Goal: Task Accomplishment & Management: Use online tool/utility

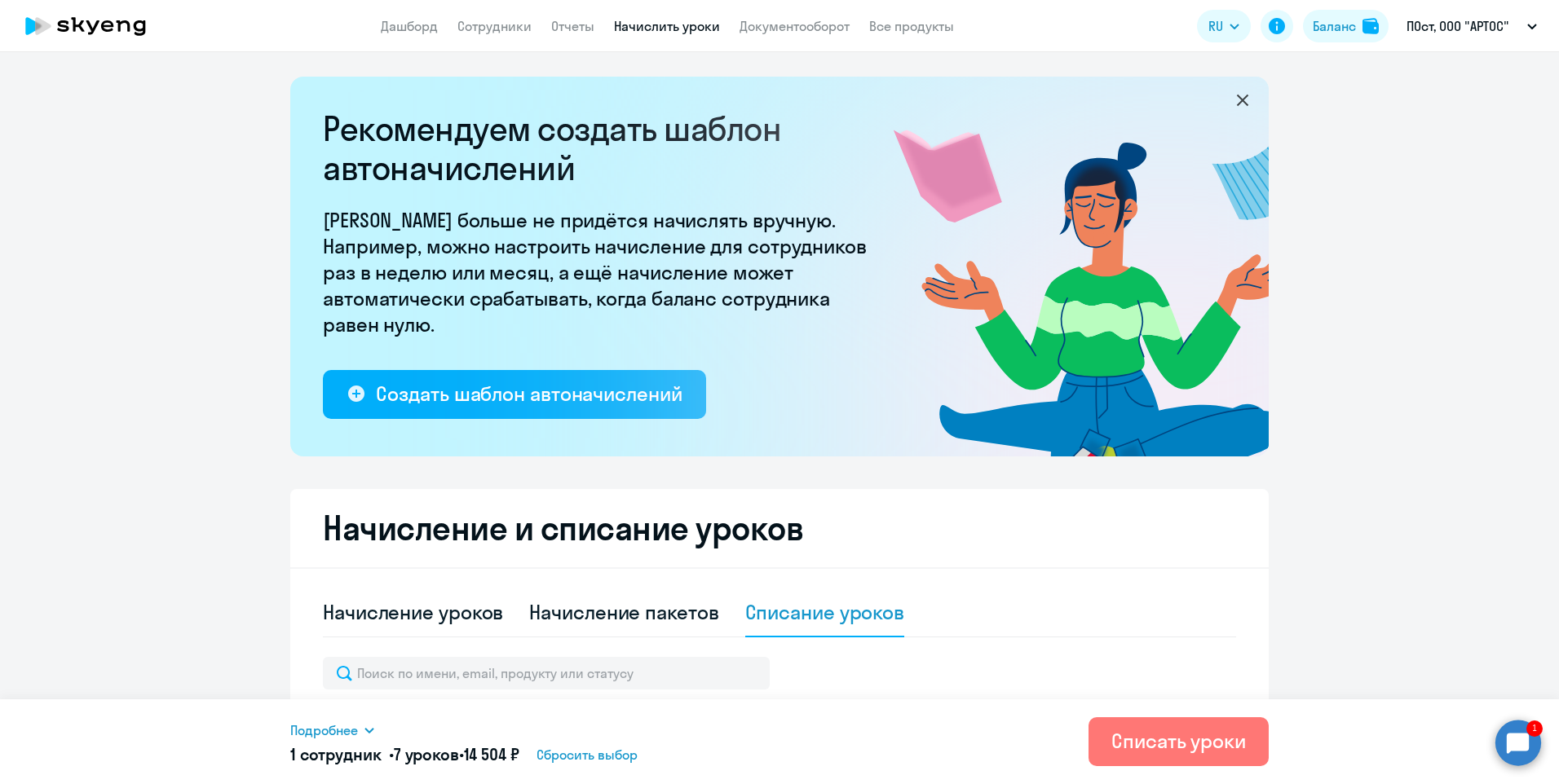
select select "10"
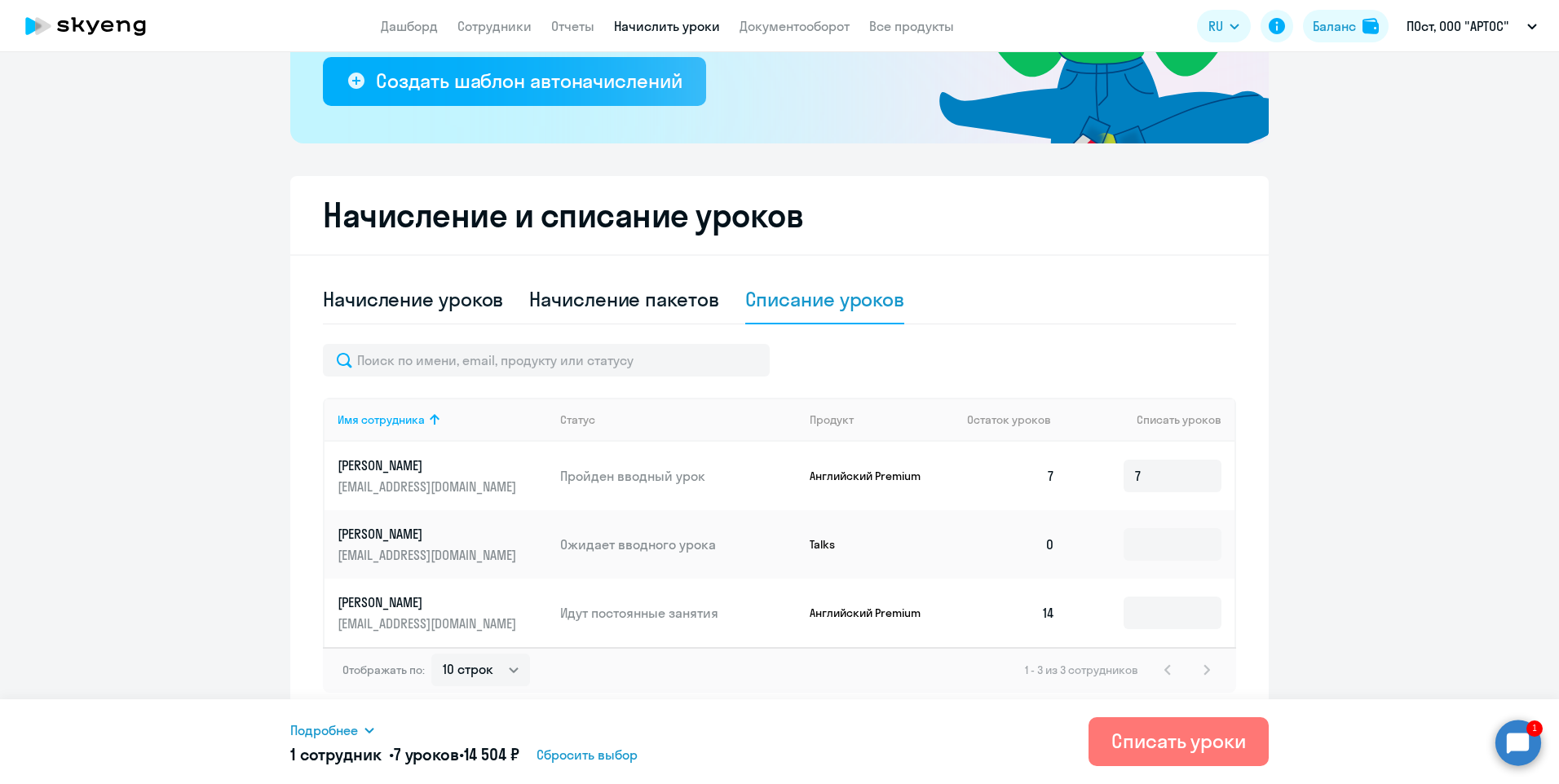
click at [1539, 751] on circle at bounding box center [1518, 743] width 46 height 46
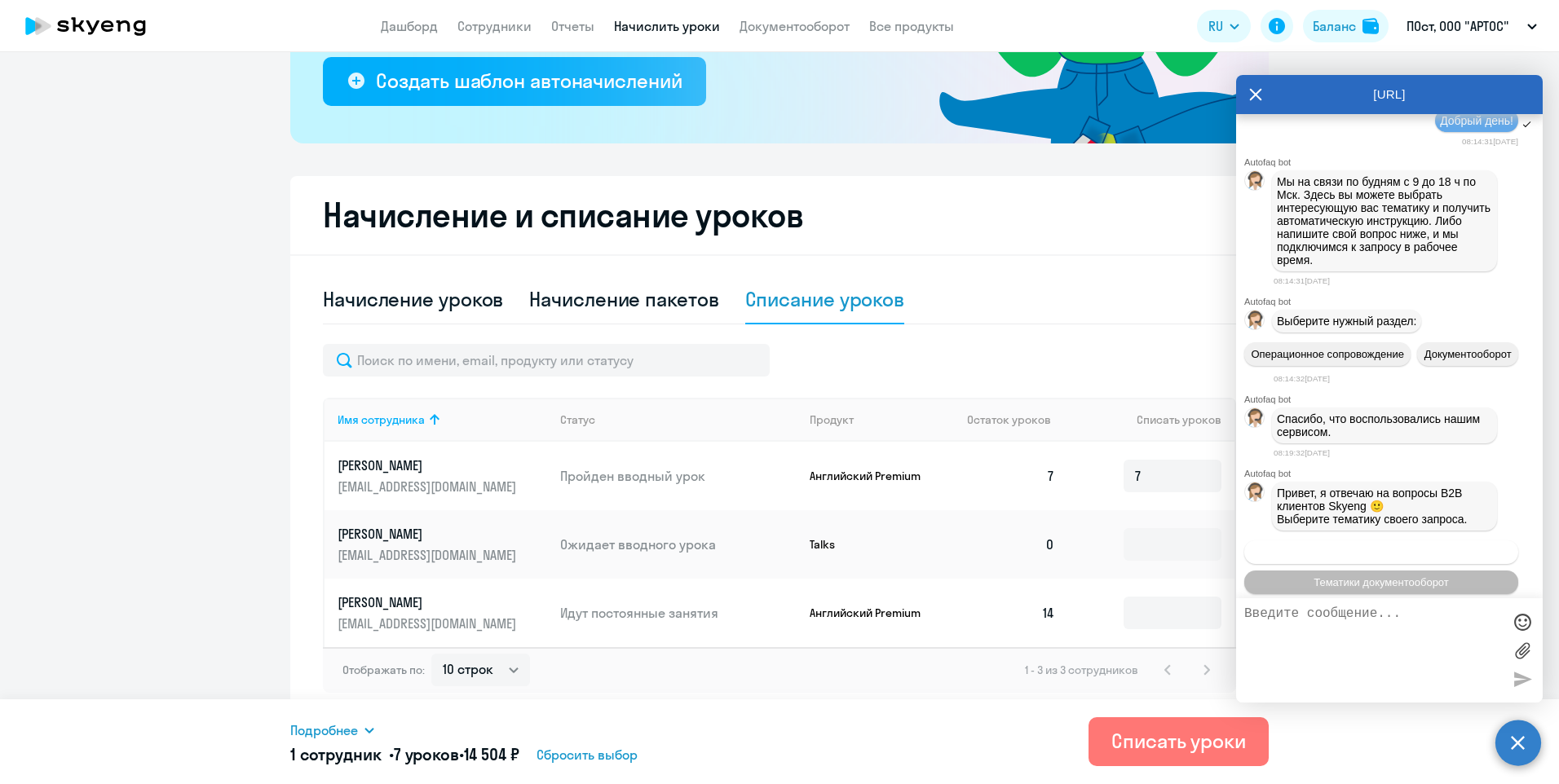
scroll to position [245, 0]
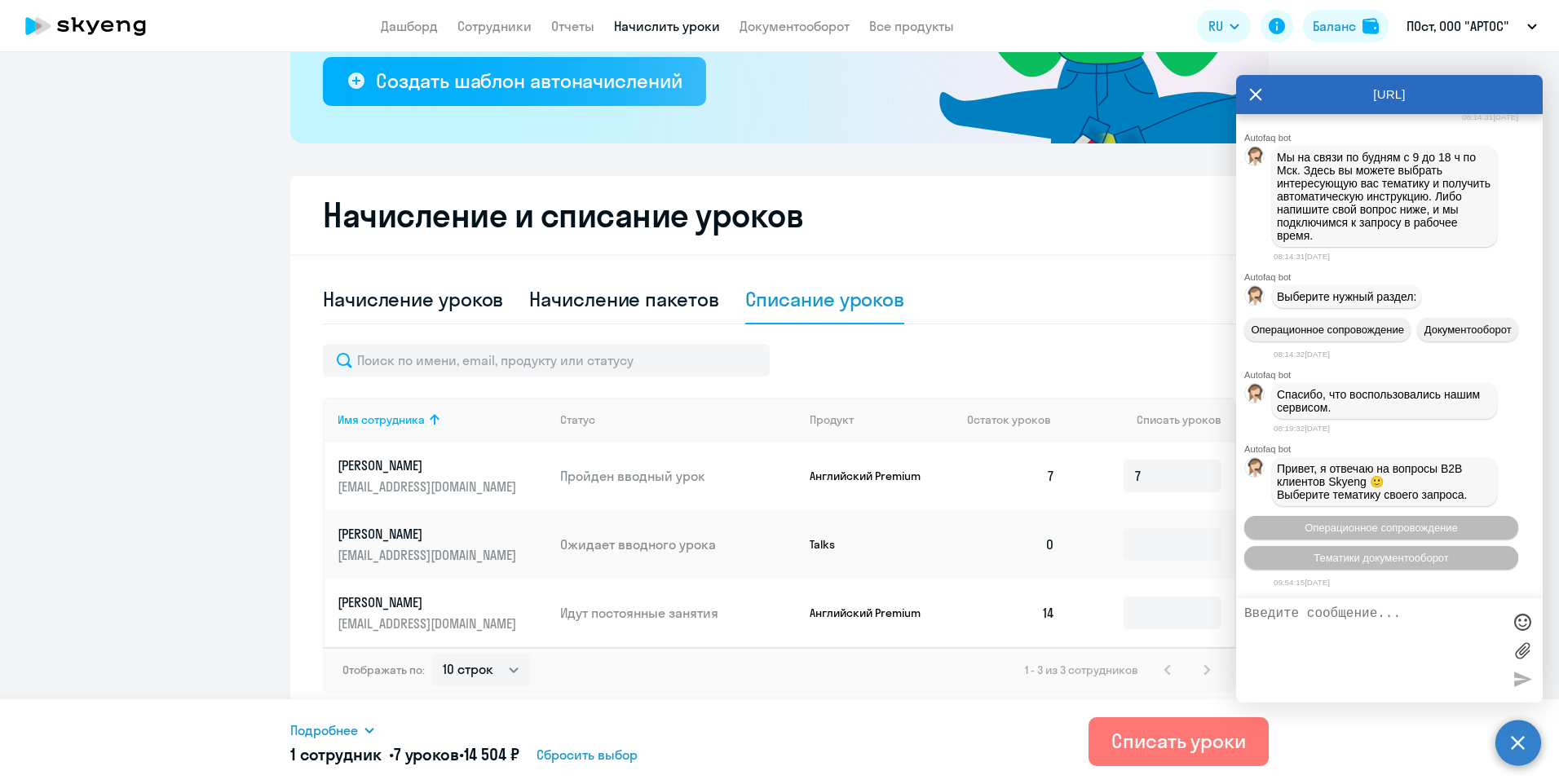
click at [1322, 650] on textarea at bounding box center [1373, 651] width 258 height 88
type textarea "Добрый день"
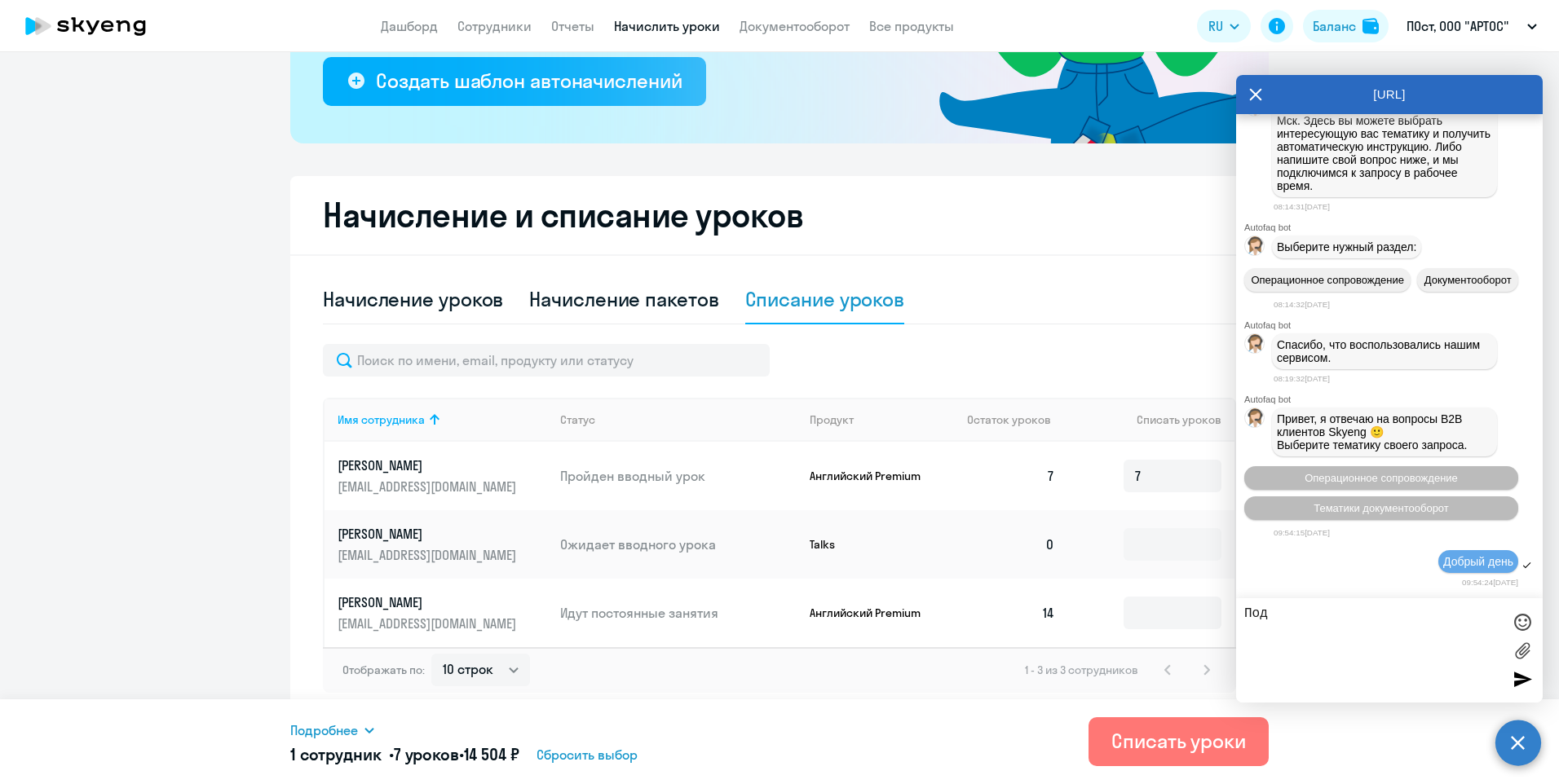
scroll to position [422, 0]
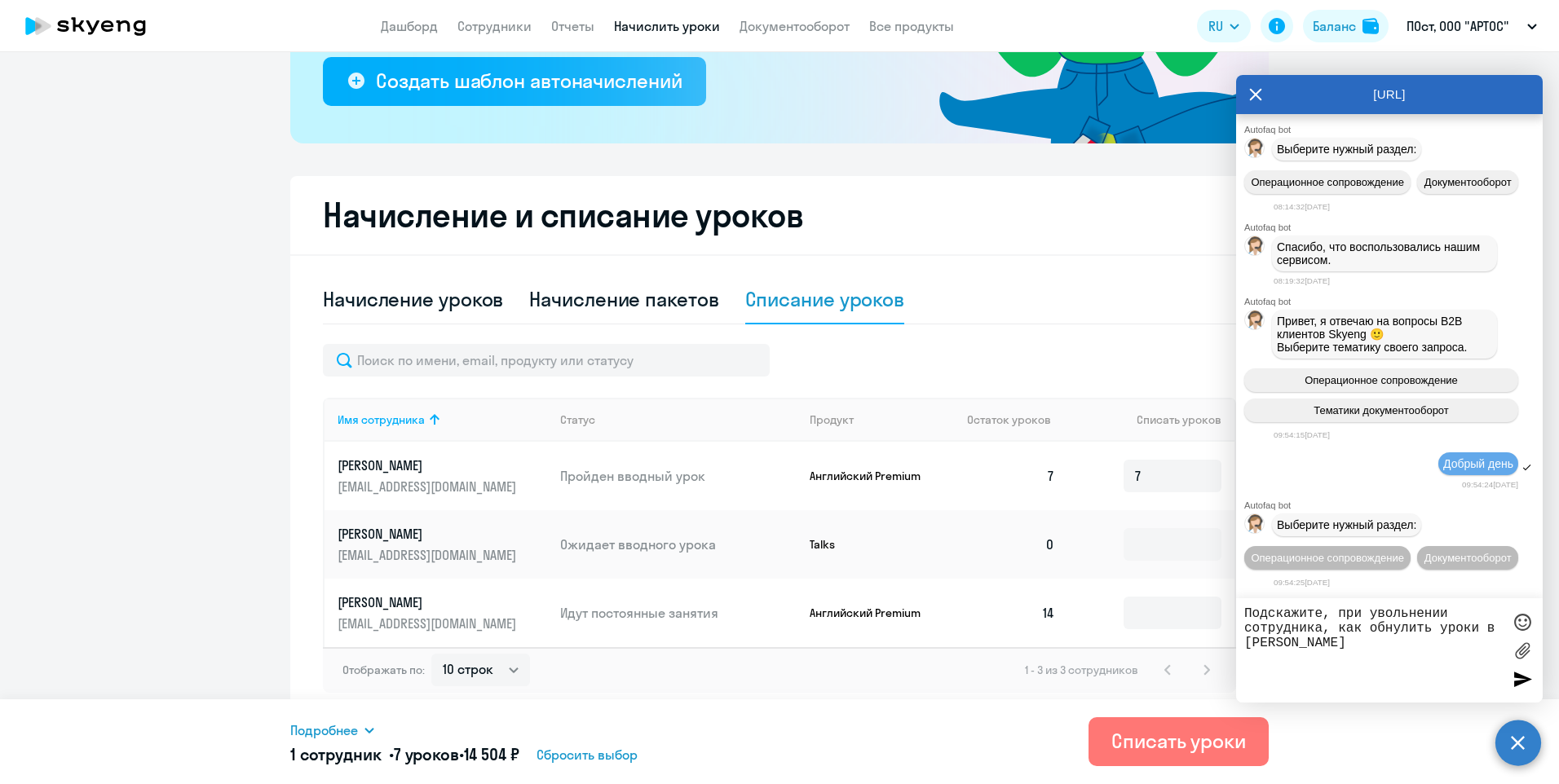
type textarea "Подскажите, при увольнении сотрудника, как обнулить уроки в ЛК HR"
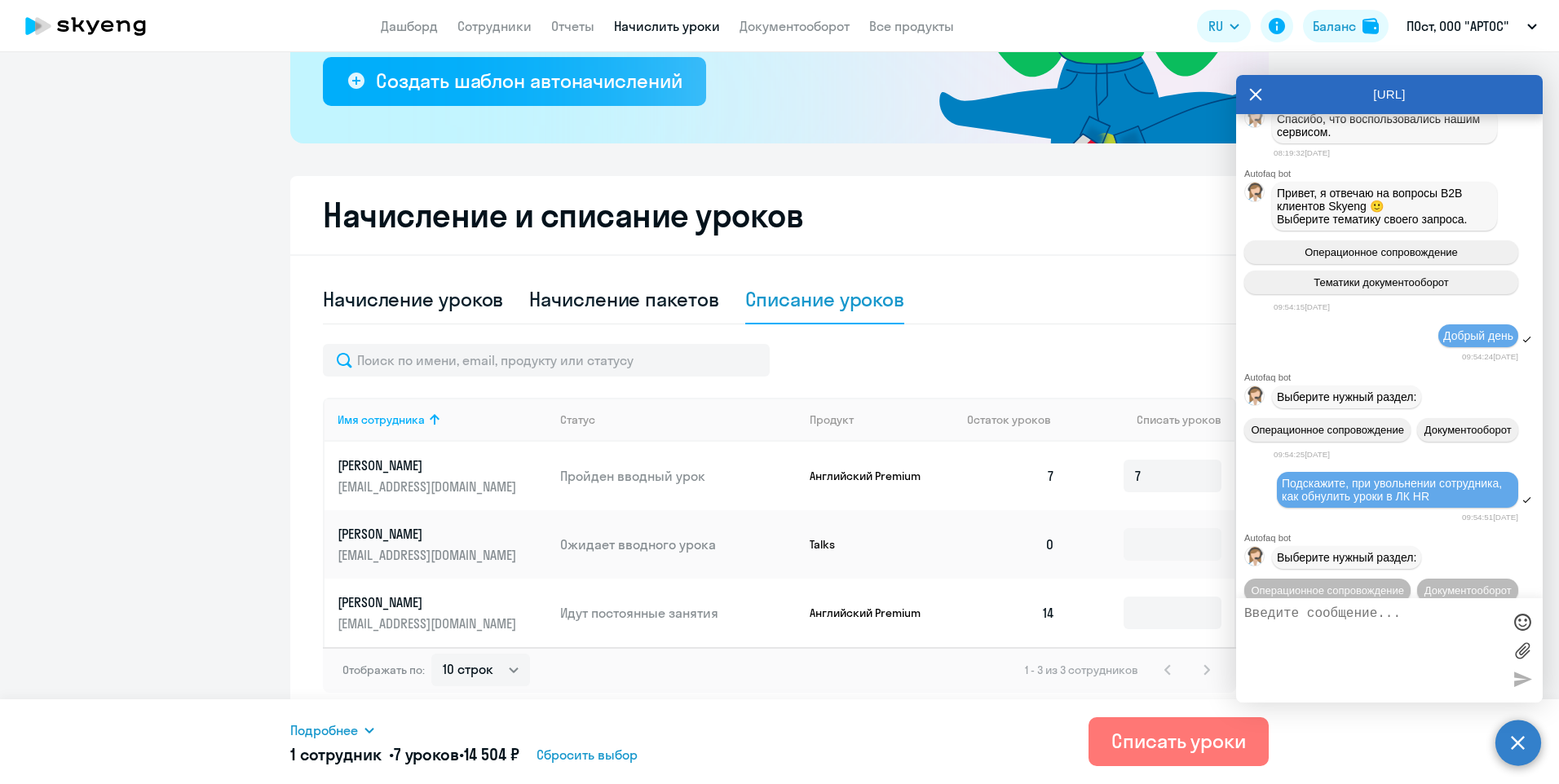
scroll to position [613, 0]
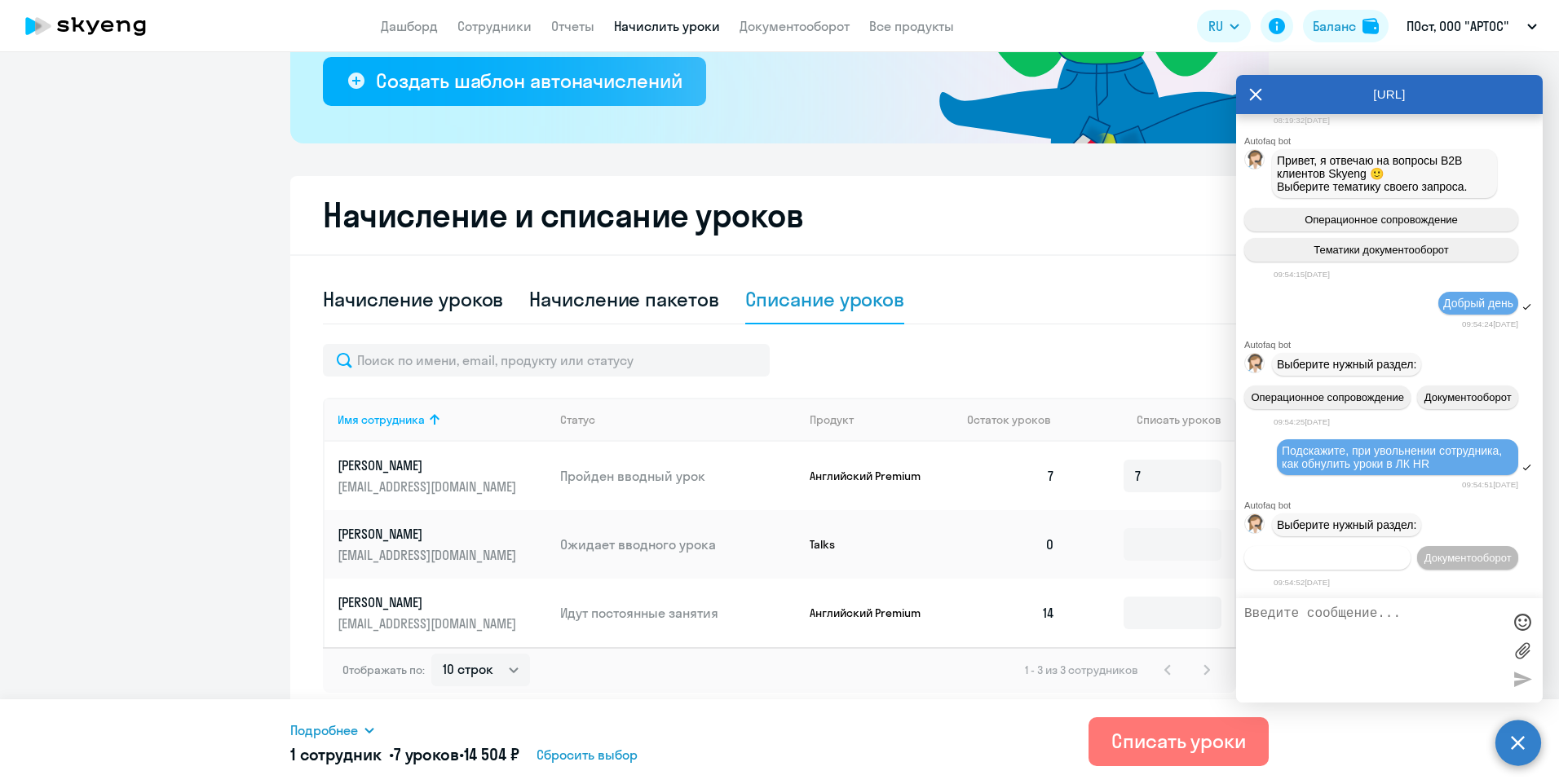
click at [1341, 552] on span "Операционное сопровождение" at bounding box center [1328, 558] width 154 height 12
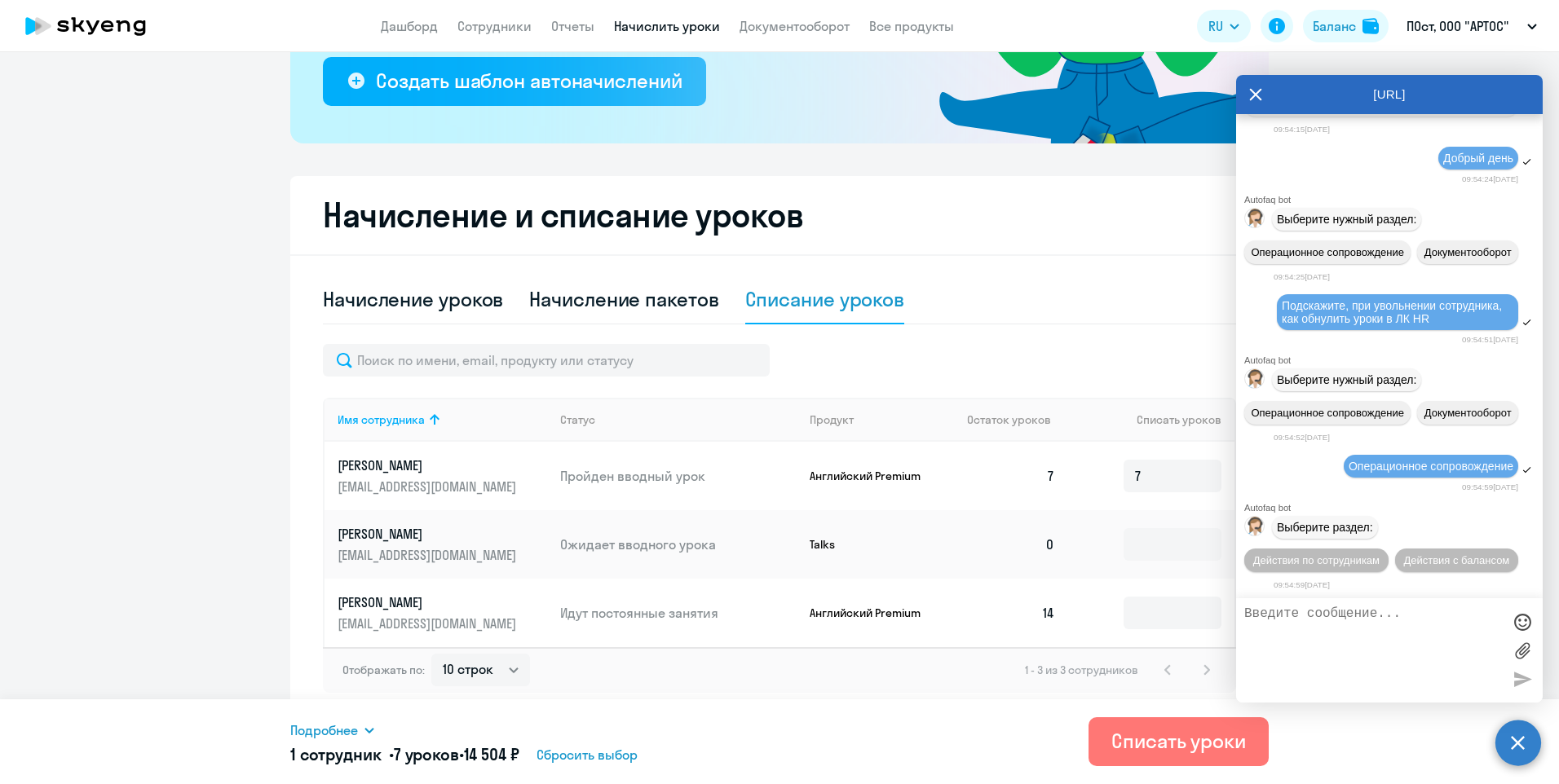
scroll to position [790, 0]
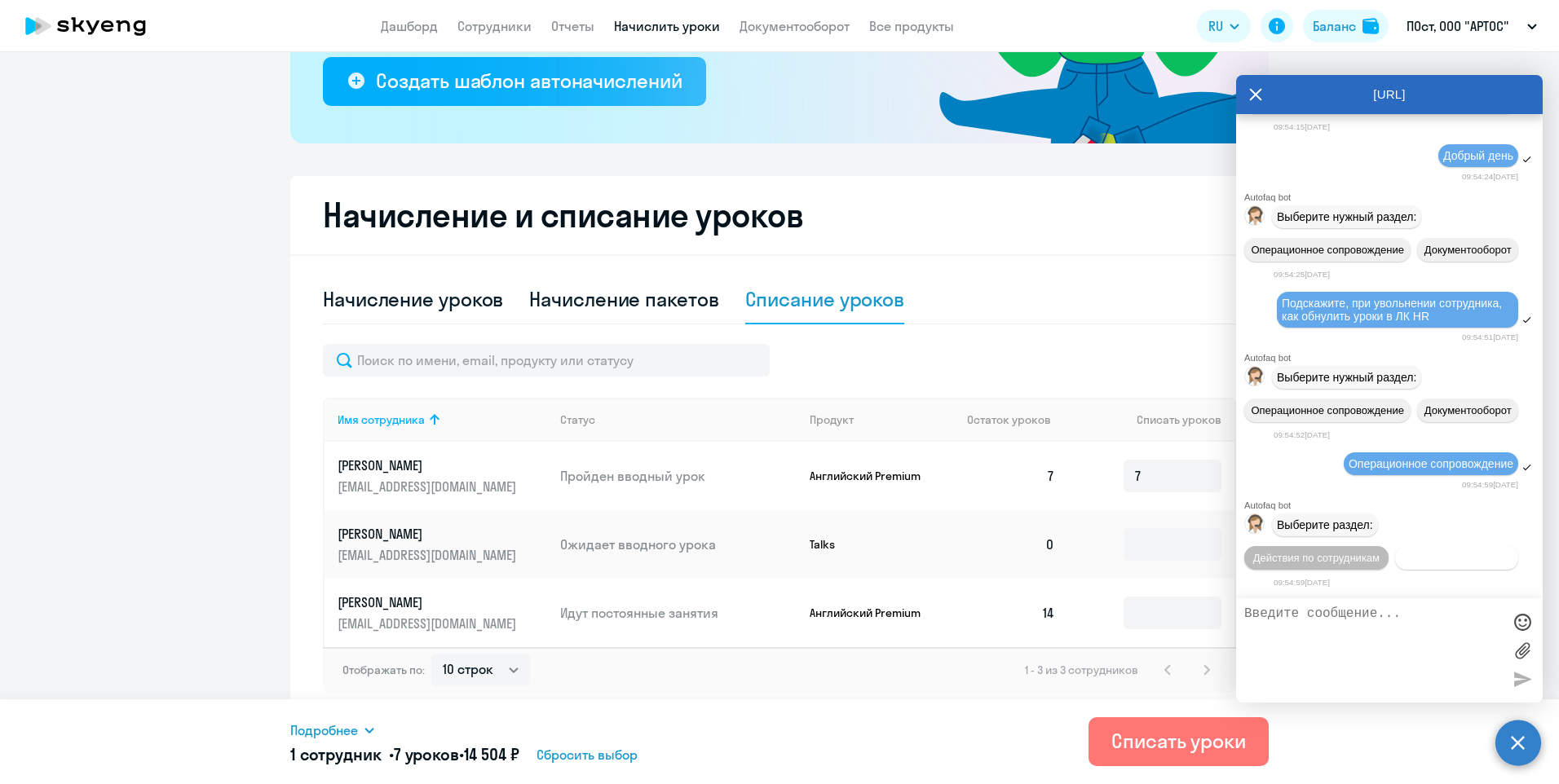
drag, startPoint x: 1373, startPoint y: 525, endPoint x: 1366, endPoint y: 566, distance: 41.6
click at [1366, 566] on div "Действия по сотрудникам Действия с балансом" at bounding box center [1389, 558] width 307 height 37
click at [1395, 565] on button "Действия с балансом" at bounding box center [1456, 557] width 123 height 24
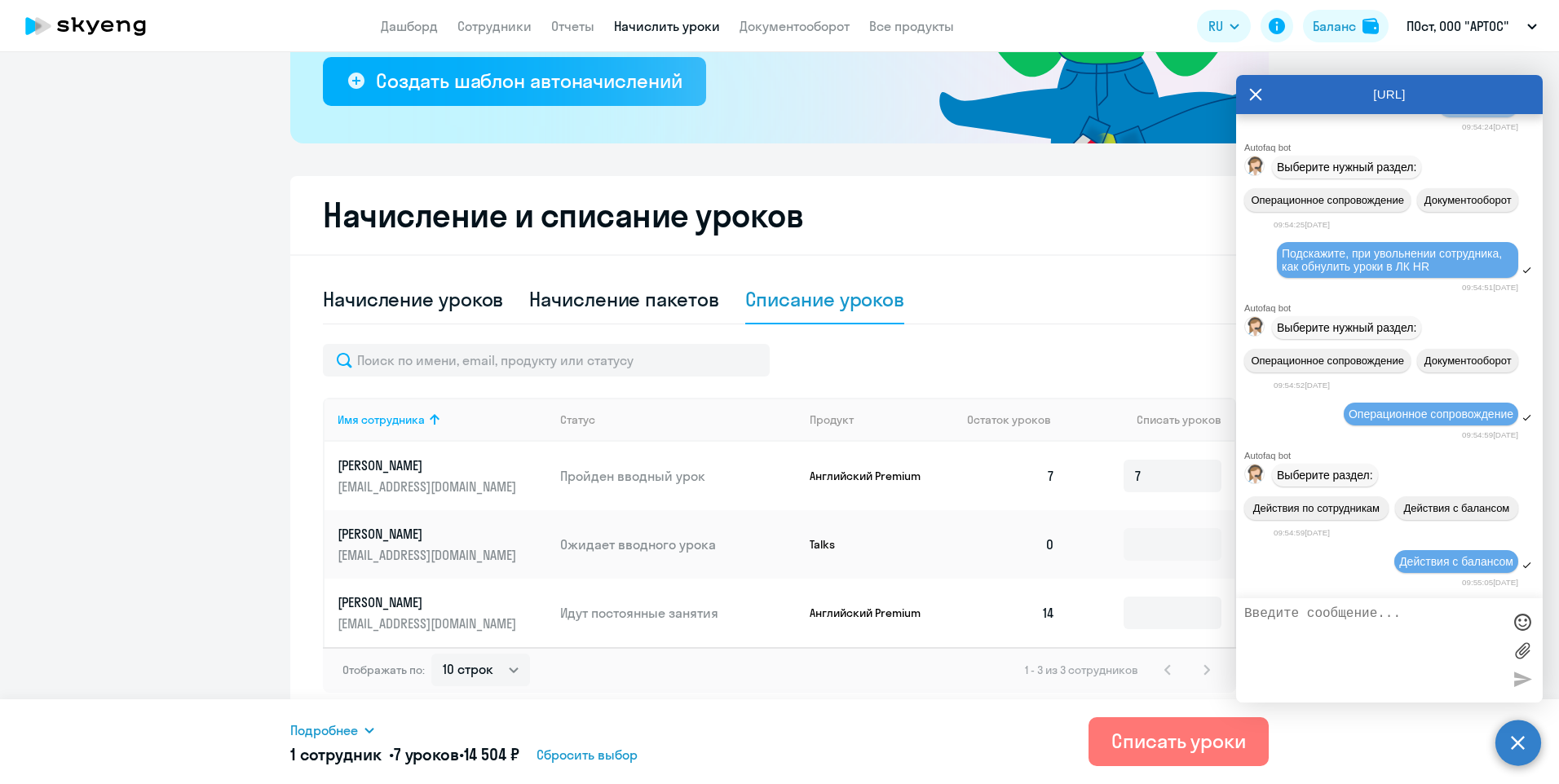
scroll to position [969, 0]
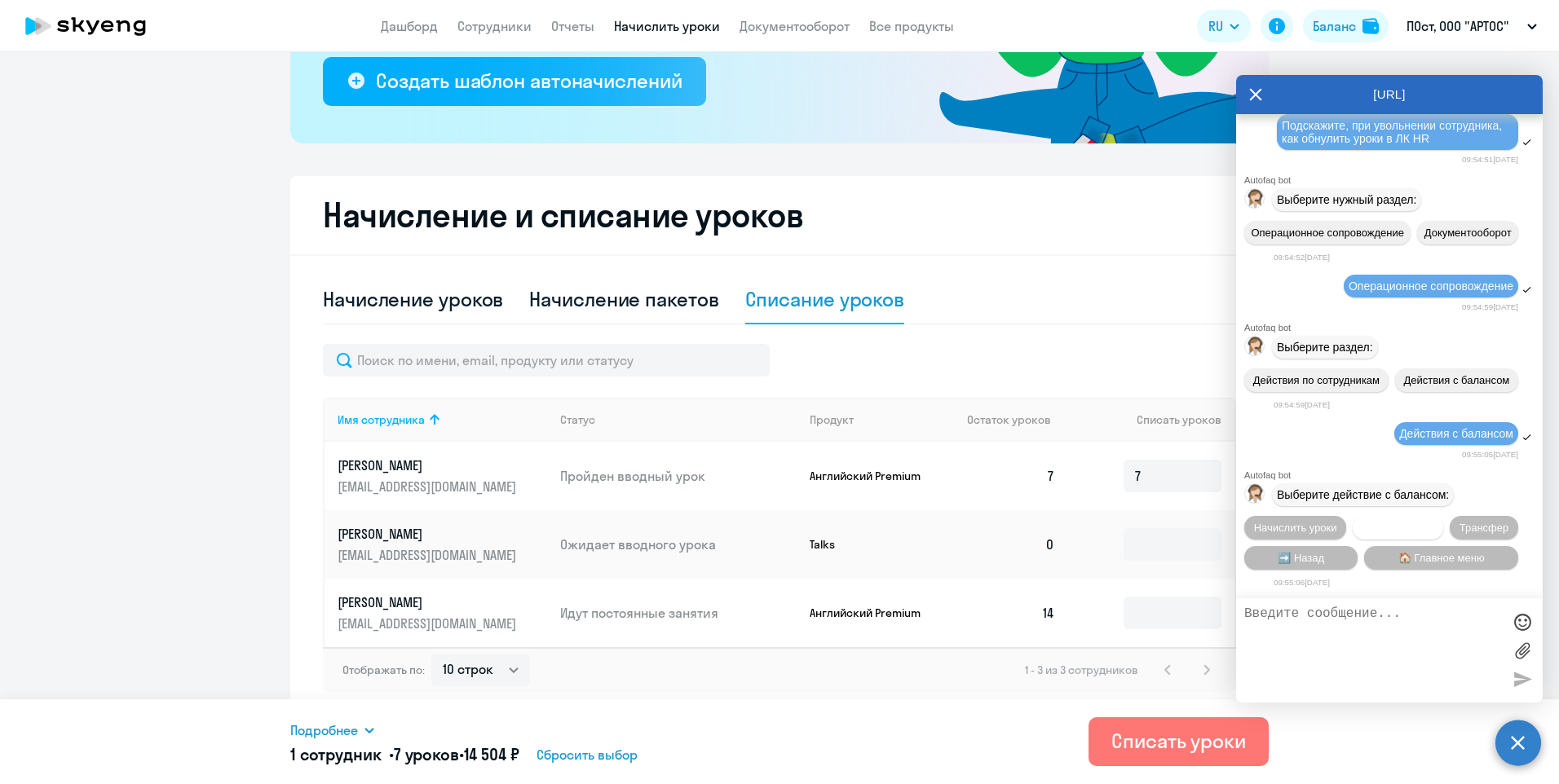
click at [1410, 522] on span "Списать уроки" at bounding box center [1397, 528] width 71 height 12
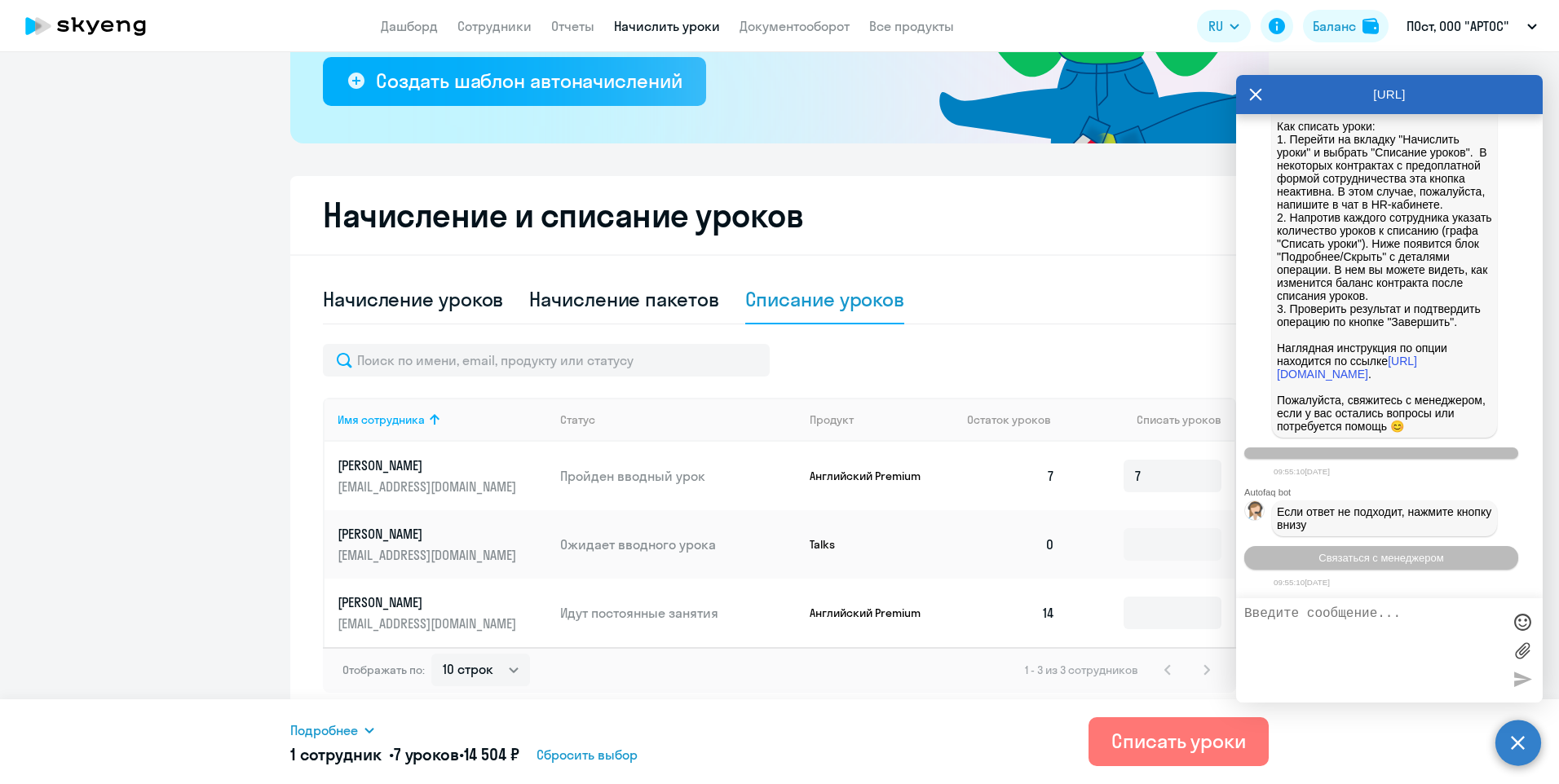
scroll to position [1634, 0]
click at [1151, 614] on input at bounding box center [1172, 613] width 98 height 33
type input "13"
click at [1256, 97] on icon at bounding box center [1255, 94] width 13 height 39
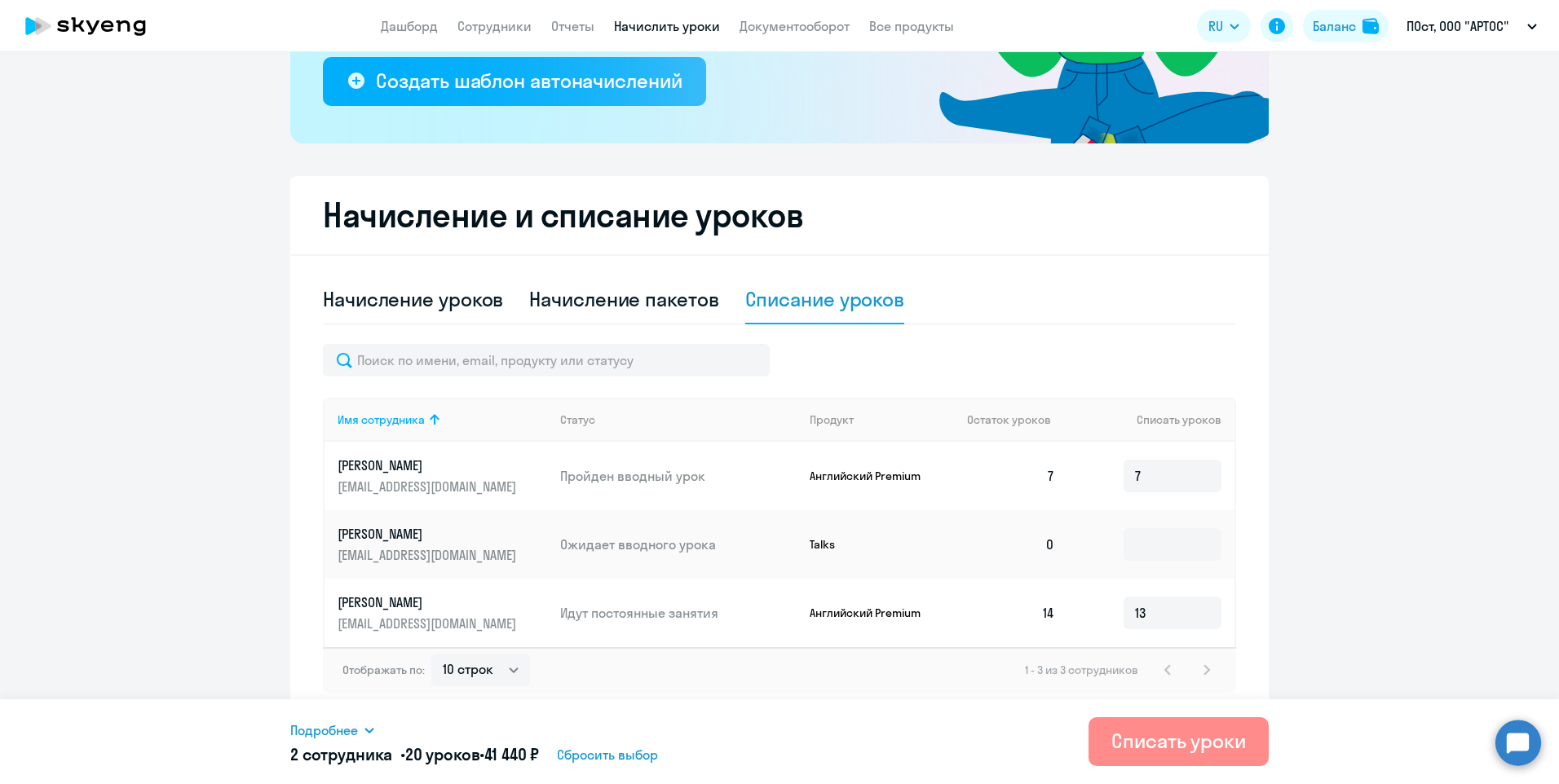
click at [1147, 737] on div "Списать уроки" at bounding box center [1178, 741] width 134 height 26
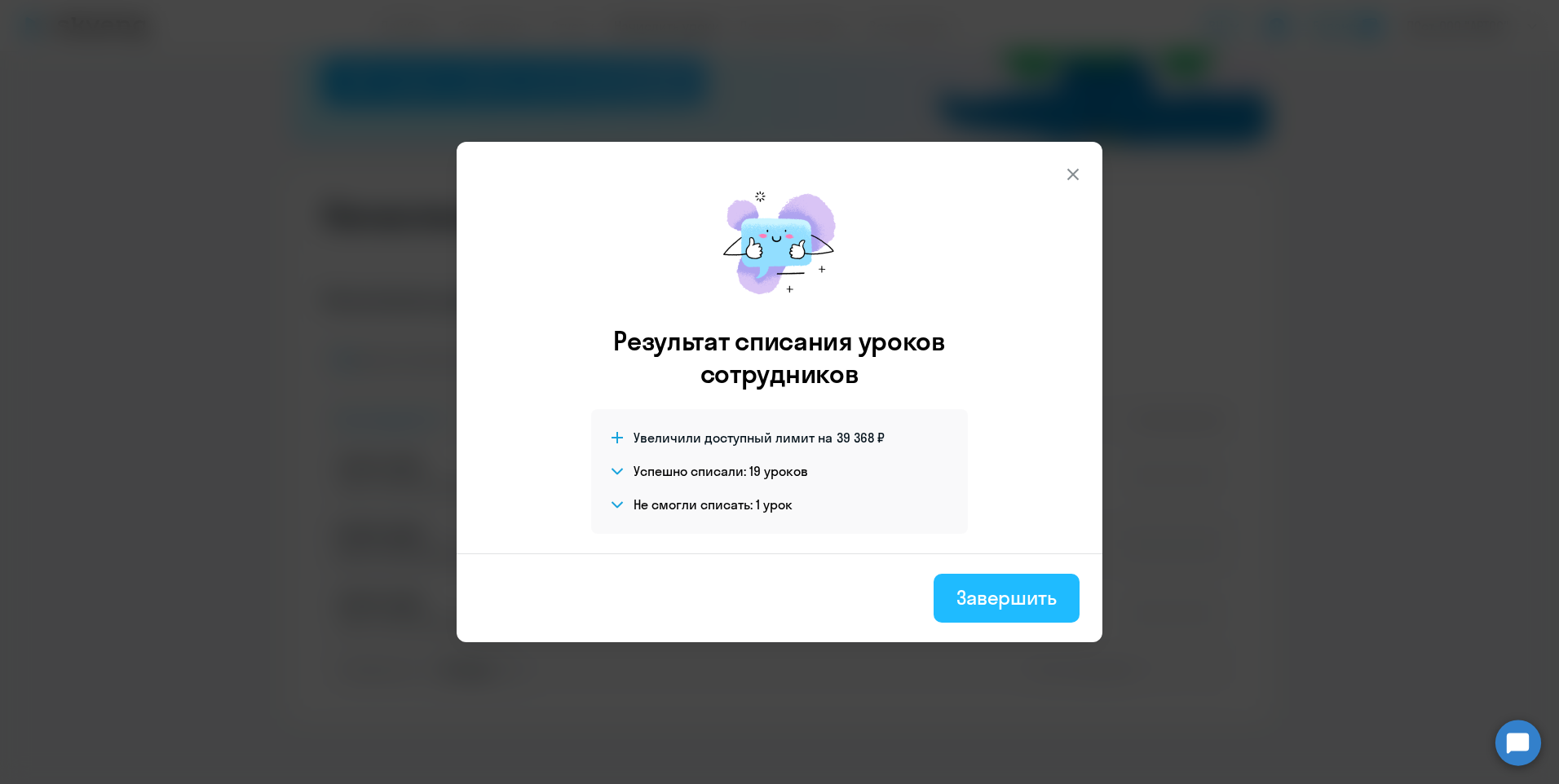
click at [999, 594] on div "Завершить" at bounding box center [1007, 598] width 101 height 26
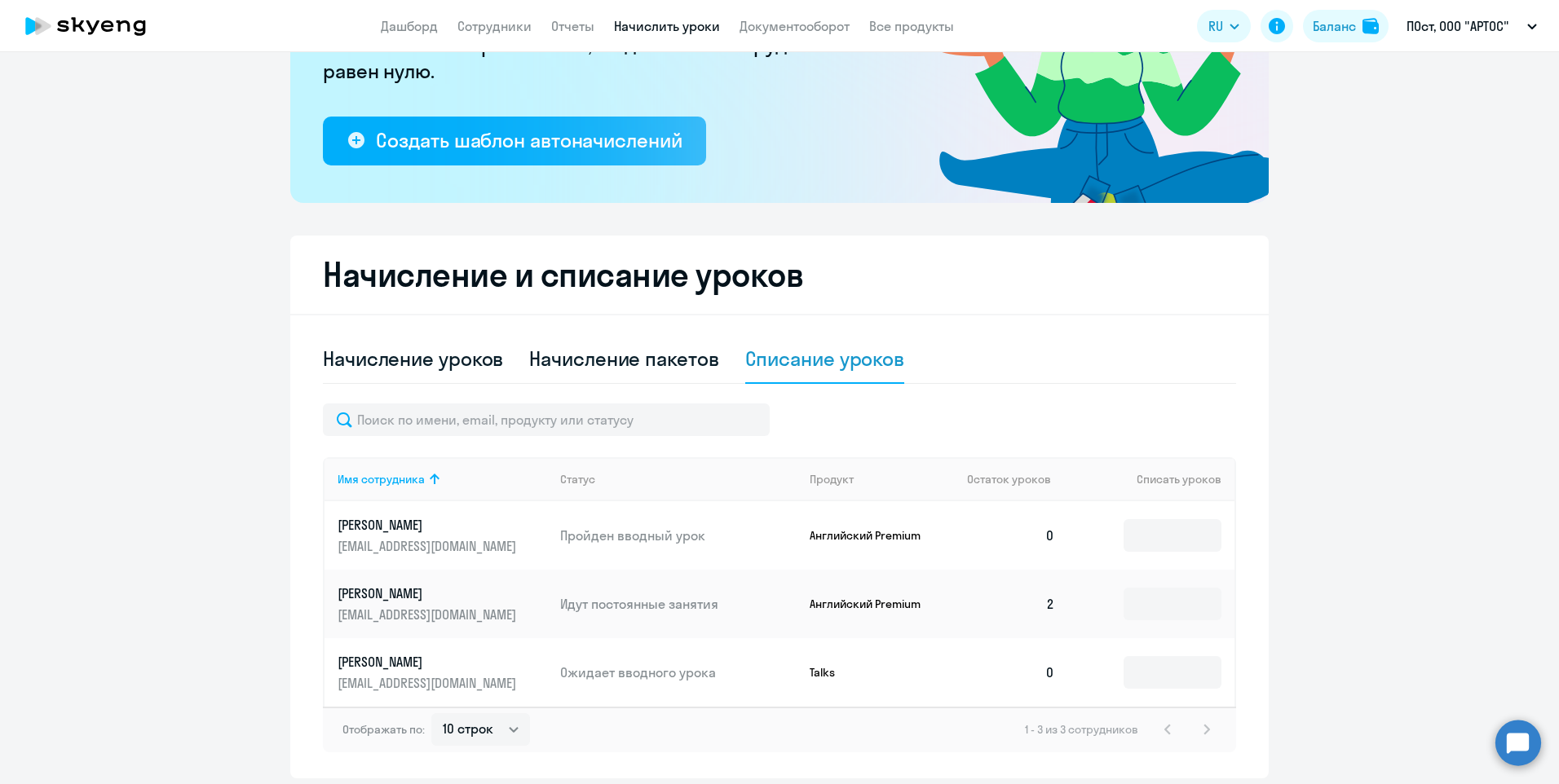
scroll to position [0, 0]
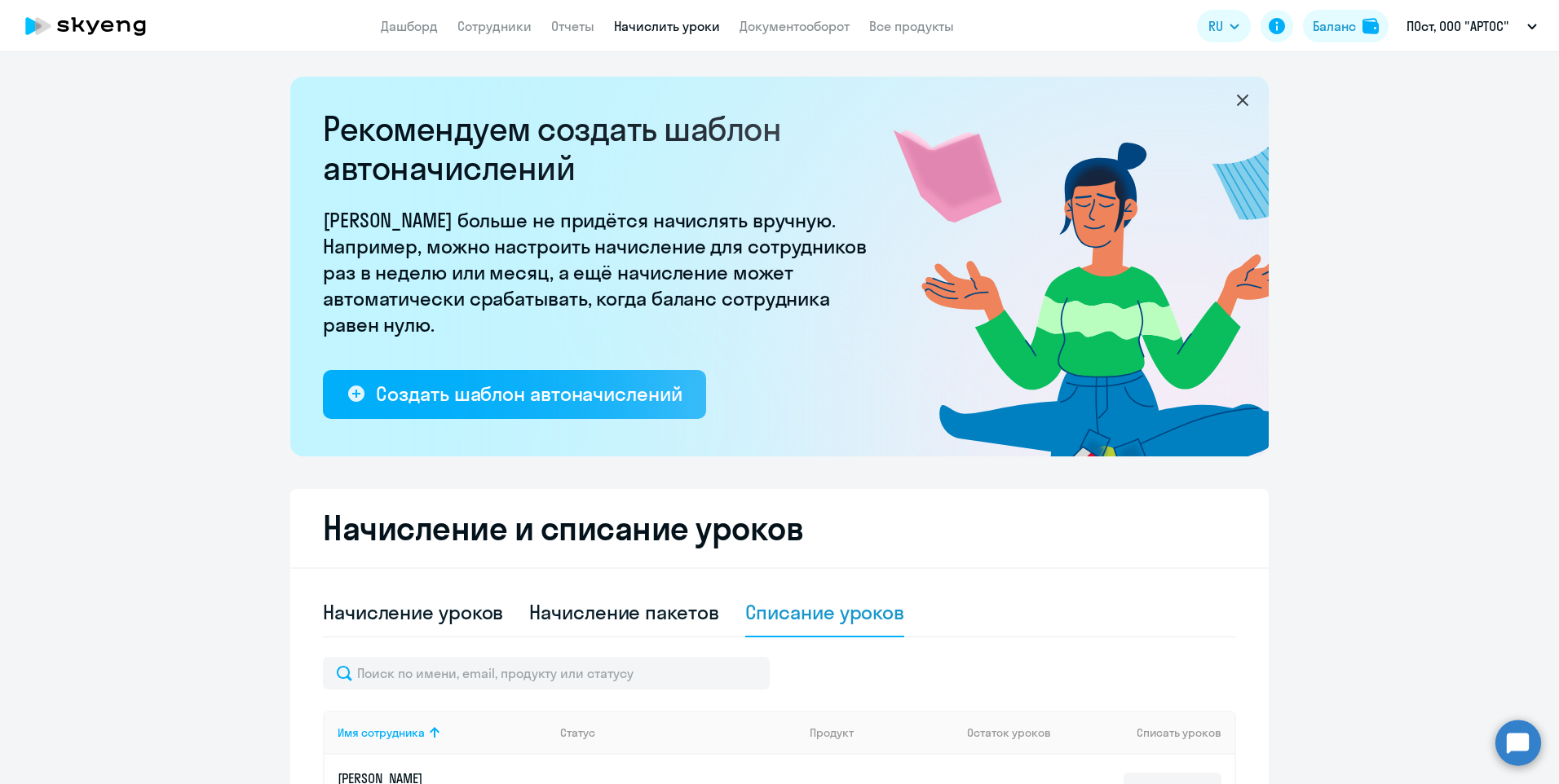
click at [117, 34] on icon at bounding box center [86, 26] width 143 height 41
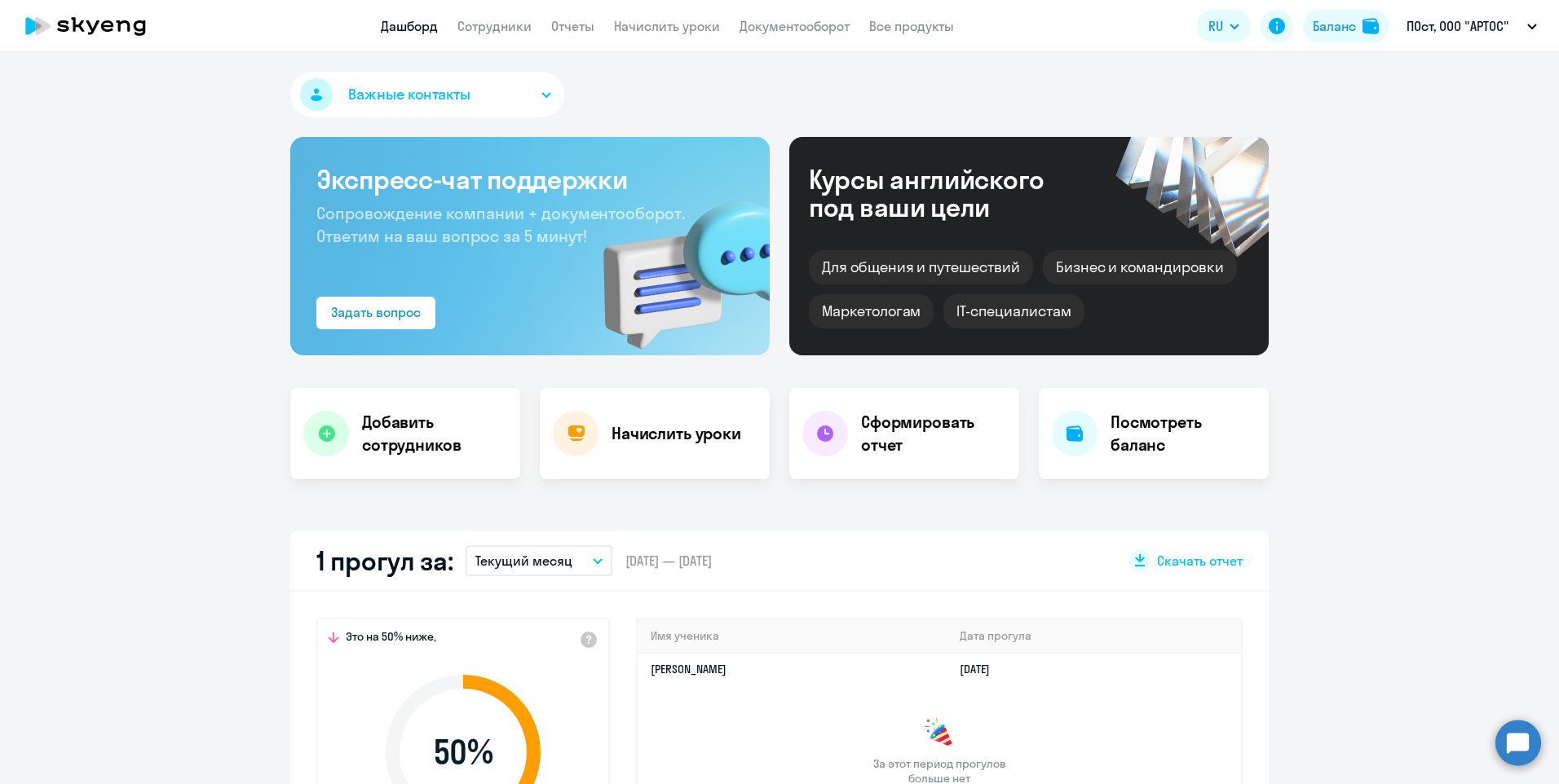
select select "30"
